Goal: Information Seeking & Learning: Understand process/instructions

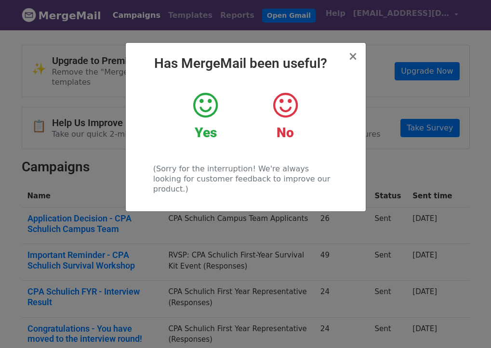
click at [210, 118] on icon at bounding box center [205, 105] width 25 height 29
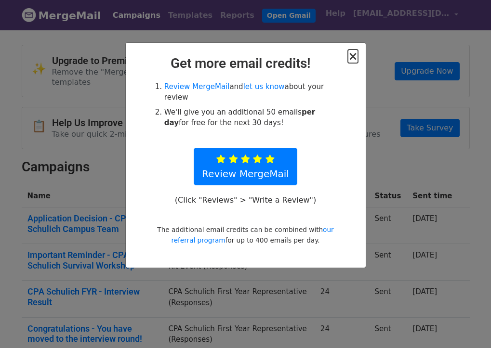
click at [353, 56] on span "×" at bounding box center [353, 56] width 10 height 13
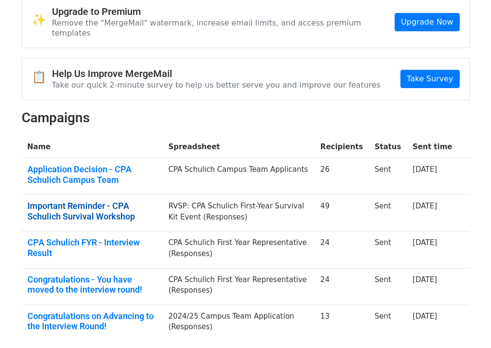
scroll to position [50, 0]
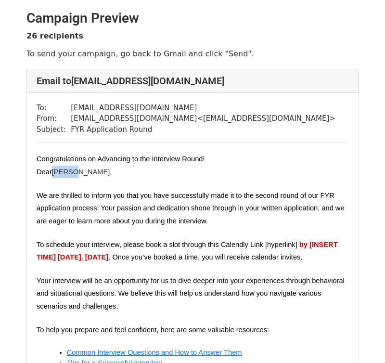
drag, startPoint x: 72, startPoint y: 172, endPoint x: 55, endPoint y: 172, distance: 17.4
click at [55, 172] on p "Dear [PERSON_NAME] ," at bounding box center [193, 172] width 312 height 13
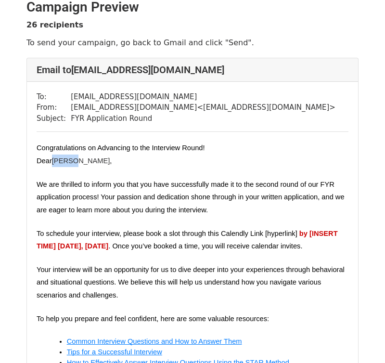
click at [62, 160] on span "[PERSON_NAME]" at bounding box center [81, 161] width 58 height 8
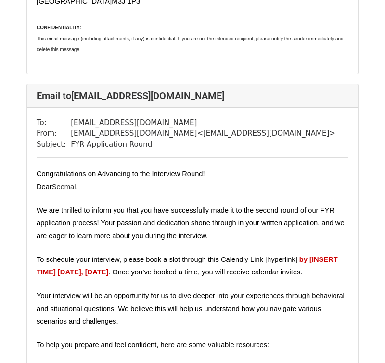
scroll to position [519, 0]
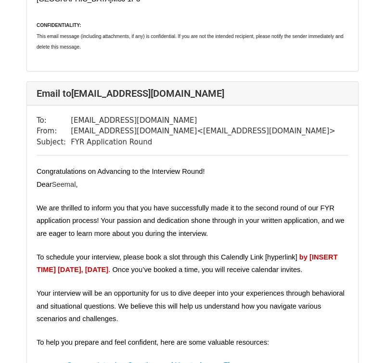
click at [65, 181] on span "Seemal" at bounding box center [64, 185] width 24 height 8
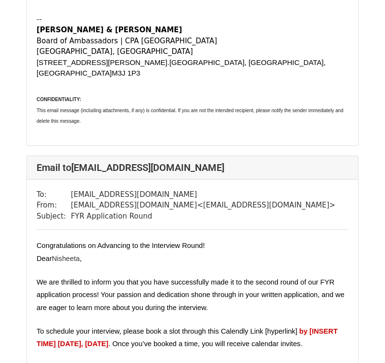
scroll to position [991, 0]
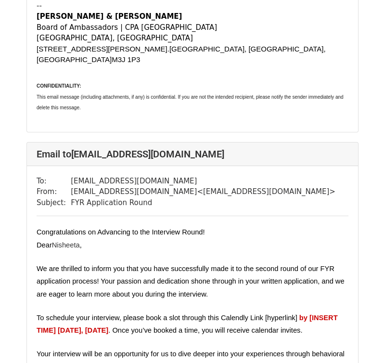
click at [69, 239] on p "Dear [PERSON_NAME] ," at bounding box center [193, 245] width 312 height 13
click at [70, 241] on span "Nisheeta" at bounding box center [66, 245] width 28 height 8
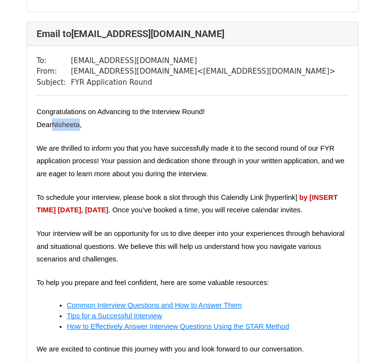
scroll to position [1108, 0]
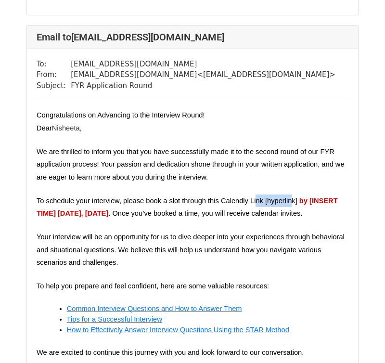
drag, startPoint x: 291, startPoint y: 182, endPoint x: 256, endPoint y: 182, distance: 34.2
click at [256, 197] on span "To schedule your interview, please book a slot through this Calendly Link [hype…" at bounding box center [167, 201] width 261 height 8
click at [279, 197] on span "To schedule your interview, please book a slot through this Calendly Link [hype…" at bounding box center [167, 201] width 261 height 8
click at [269, 197] on span "To schedule your interview, please book a slot through this Calendly Link [hype…" at bounding box center [167, 201] width 261 height 8
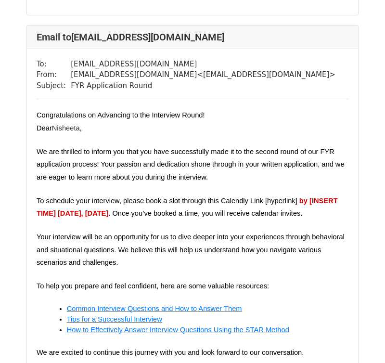
click at [279, 197] on span "To schedule your interview, please book a slot through this Calendly Link [hype…" at bounding box center [167, 201] width 261 height 8
drag, startPoint x: 296, startPoint y: 182, endPoint x: 266, endPoint y: 181, distance: 29.9
click at [266, 197] on span "To schedule your interview, please book a slot through this Calendly Link [hype…" at bounding box center [167, 201] width 261 height 8
drag, startPoint x: 303, startPoint y: 180, endPoint x: 321, endPoint y: 183, distance: 19.0
click at [321, 197] on span "by [INSERT TIME] [DATE], [DATE]" at bounding box center [189, 207] width 304 height 20
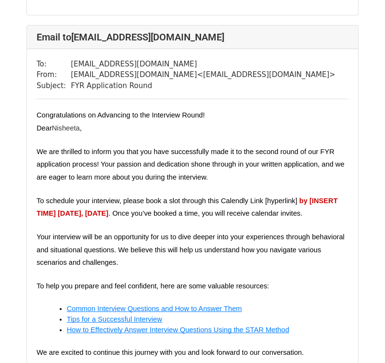
click at [332, 197] on span "by [INSERT TIME] [DATE], [DATE]" at bounding box center [189, 207] width 304 height 20
drag, startPoint x: 333, startPoint y: 180, endPoint x: 240, endPoint y: 180, distance: 93.0
click at [240, 195] on p "To schedule your interview, please book a slot through this Calendly Link [hype…" at bounding box center [193, 208] width 312 height 26
click at [143, 231] on p "Your interview will be an opportunity for us to dive deeper into your experienc…" at bounding box center [193, 250] width 312 height 38
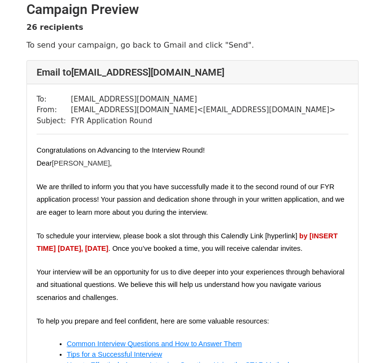
scroll to position [0, 0]
